Goal: Find specific page/section: Find specific page/section

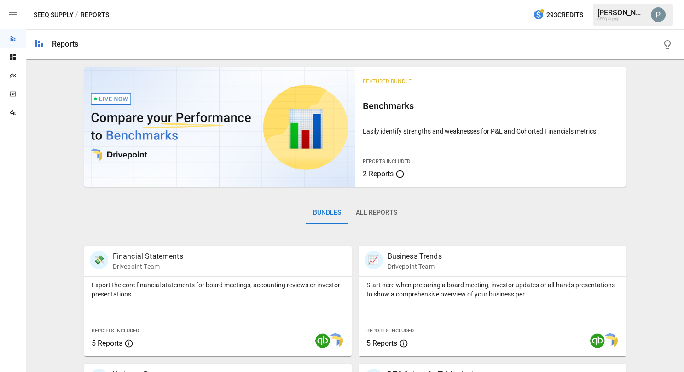
click at [15, 75] on icon "Plans" at bounding box center [13, 75] width 6 height 5
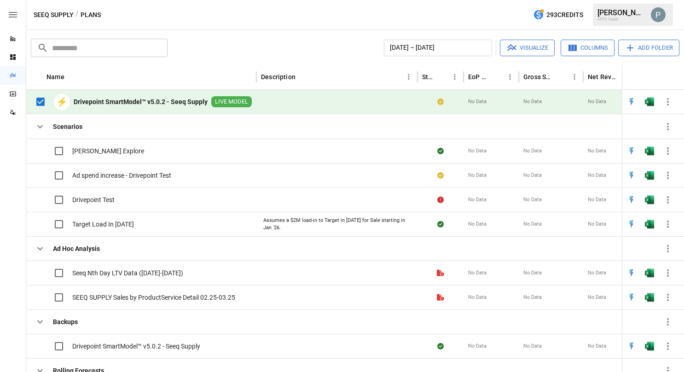
click at [106, 103] on b "Drivepoint SmartModel™ v5.0.2 - Seeq Supply" at bounding box center [141, 101] width 134 height 9
click at [185, 99] on b "Drivepoint SmartModel™ v5.0.2 - Seeq Supply" at bounding box center [141, 101] width 134 height 9
click at [133, 103] on b "Drivepoint SmartModel™ v5.0.2 - Seeq Supply" at bounding box center [141, 101] width 134 height 9
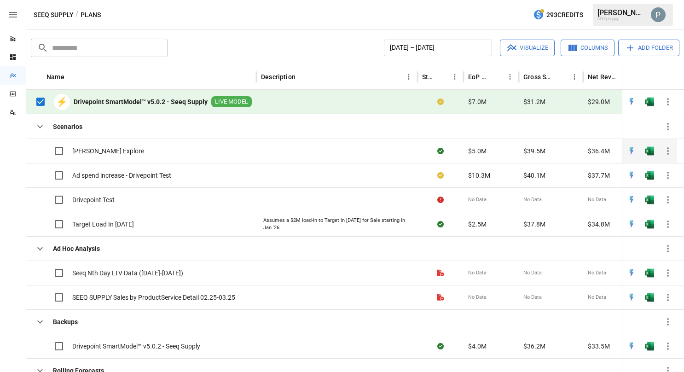
click at [563, 148] on div "$39.5M" at bounding box center [551, 151] width 64 height 24
